Goal: Navigation & Orientation: Go to known website

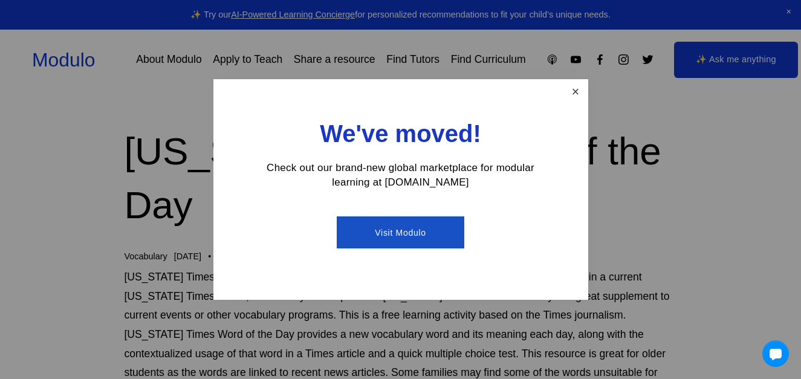
click at [575, 91] on link "Close" at bounding box center [574, 91] width 21 height 21
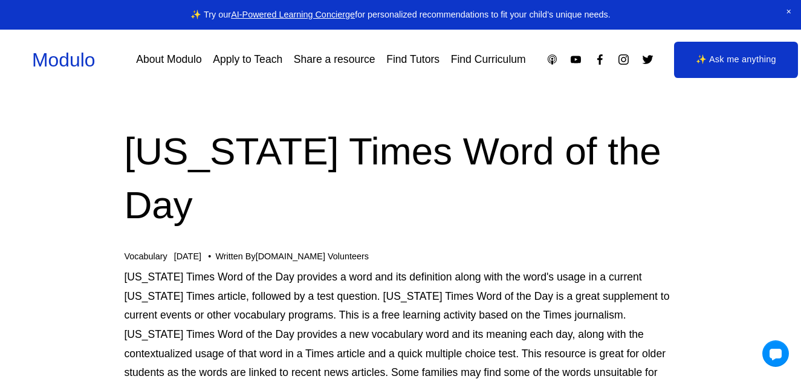
click at [63, 56] on link "Modulo" at bounding box center [63, 60] width 63 height 22
